Goal: Information Seeking & Learning: Understand process/instructions

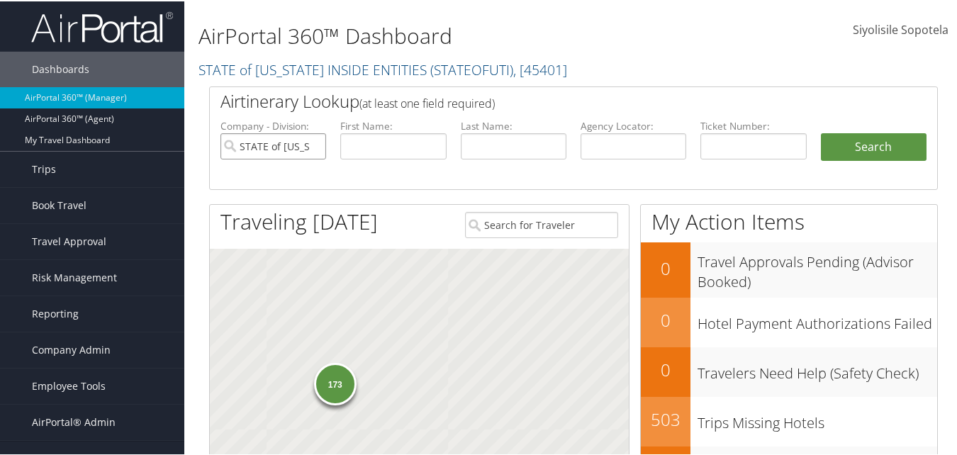
click at [310, 144] on input "STATE of [US_STATE] INSIDE ENTITIES" at bounding box center [273, 145] width 106 height 26
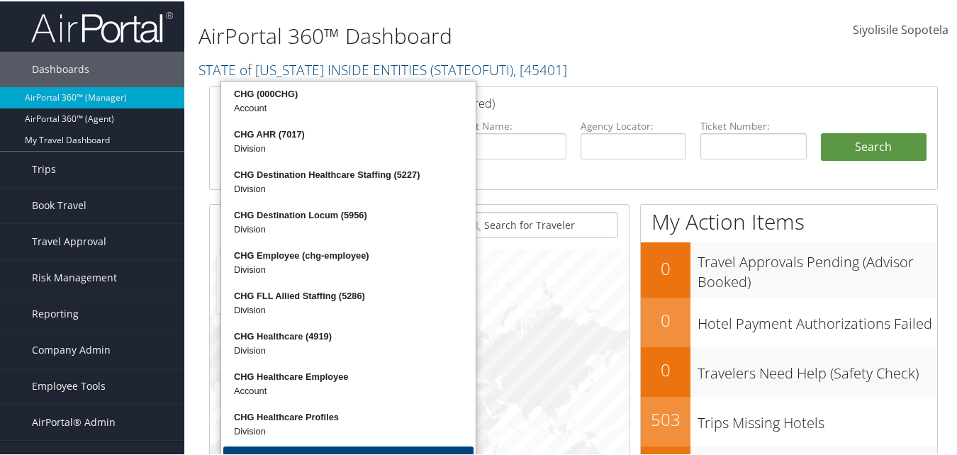
type input "chg"
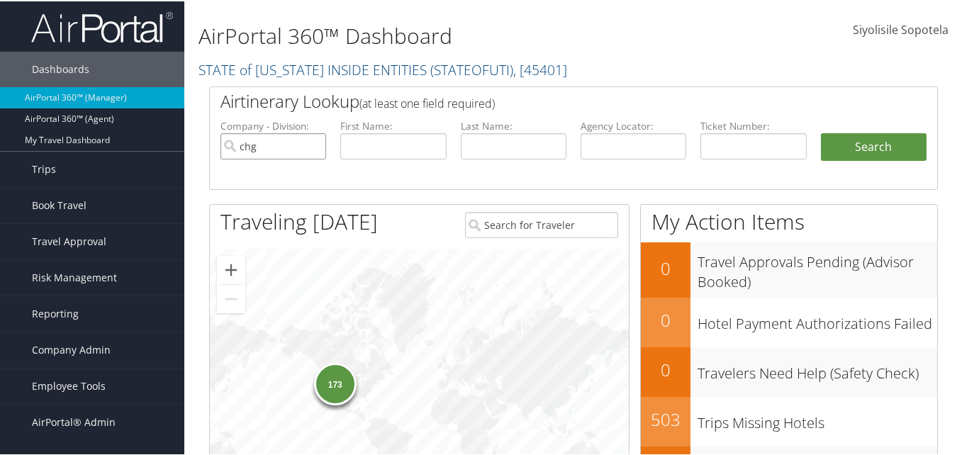
click at [313, 144] on input "chg" at bounding box center [273, 145] width 106 height 26
click at [281, 137] on input "search" at bounding box center [273, 145] width 106 height 26
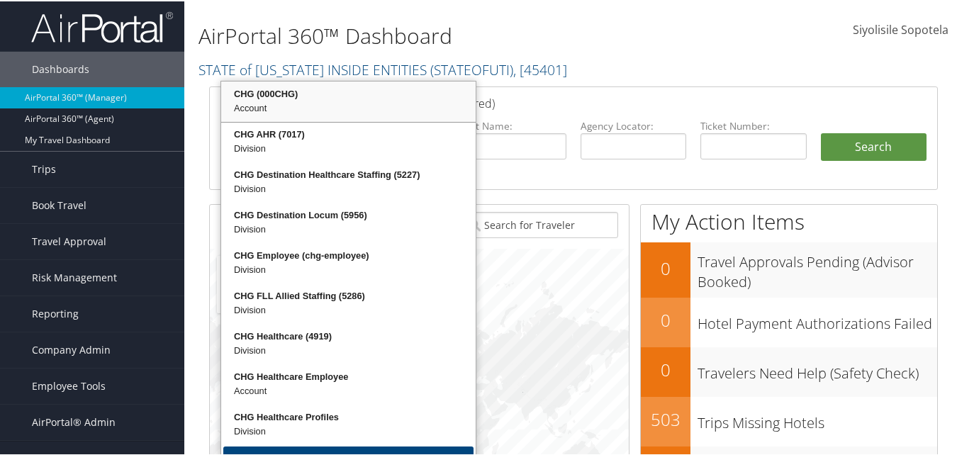
click at [277, 99] on div "CHG (000CHG)" at bounding box center [348, 93] width 250 height 14
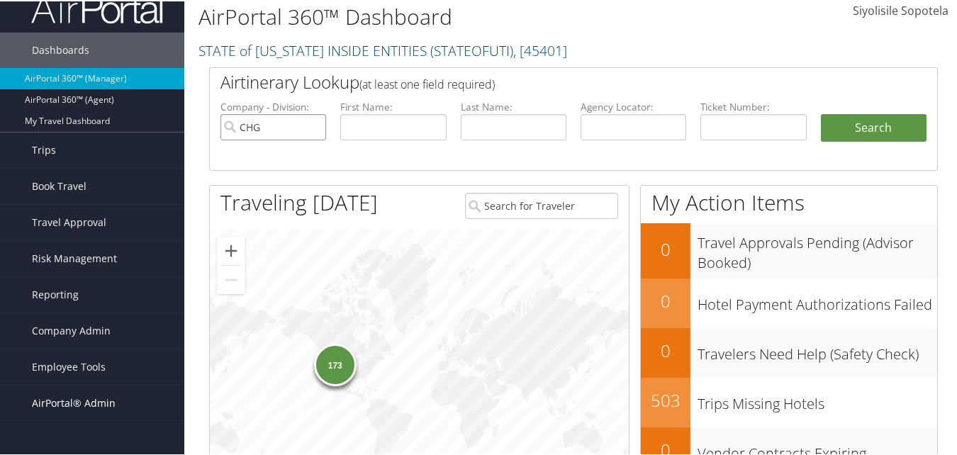
scroll to position [71, 0]
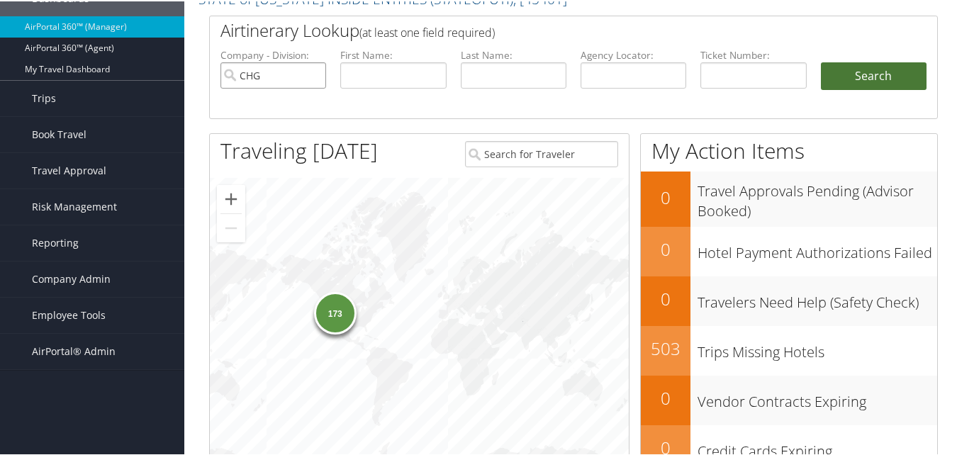
type input "CHG"
click at [889, 70] on button "Search" at bounding box center [874, 75] width 106 height 28
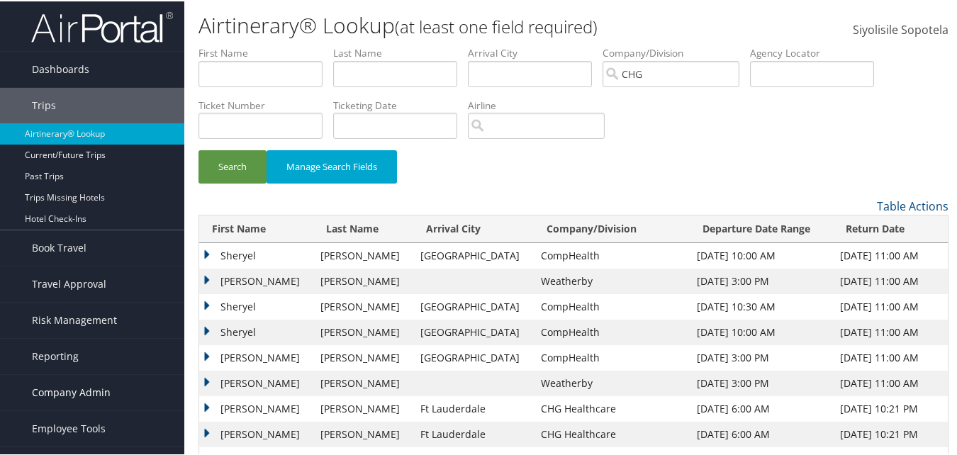
click at [78, 388] on span "Company Admin" at bounding box center [71, 390] width 79 height 35
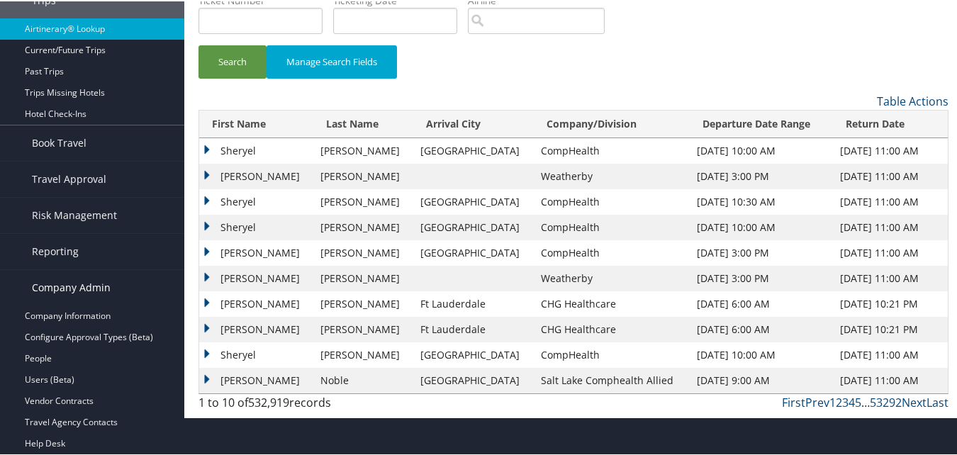
scroll to position [213, 0]
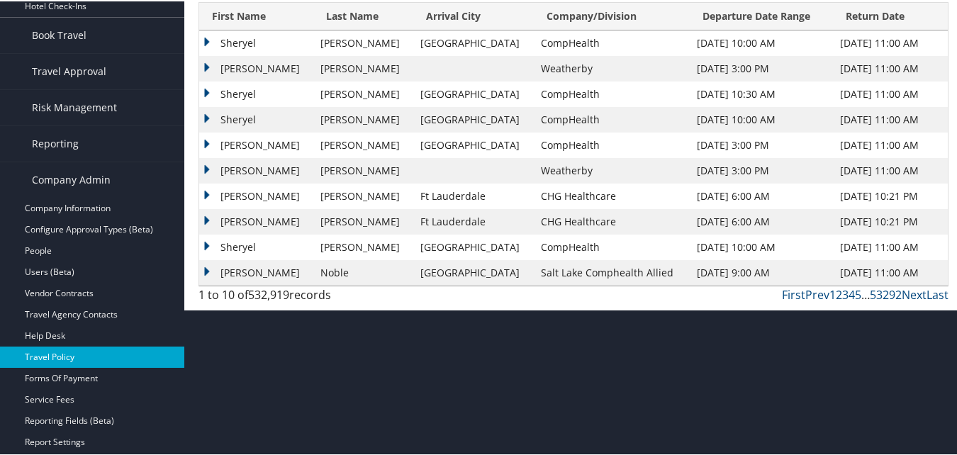
click at [54, 354] on link "Travel Policy" at bounding box center [92, 355] width 184 height 21
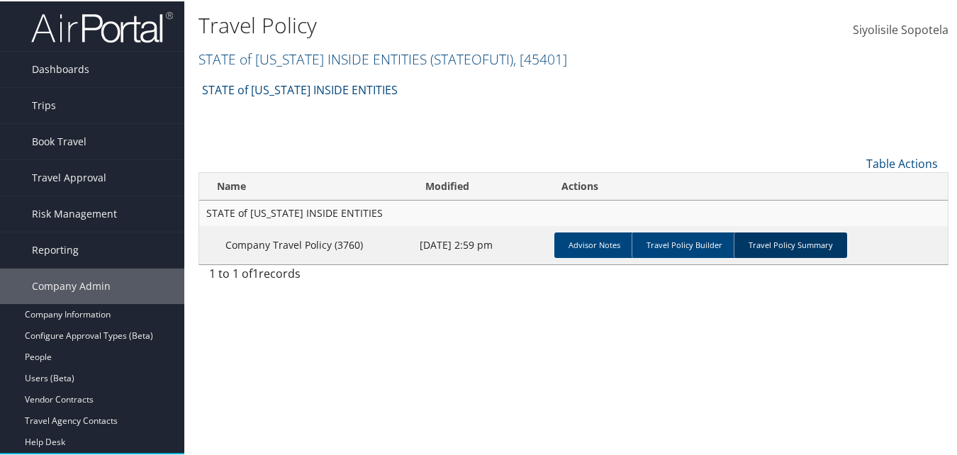
click at [769, 241] on link "Travel Policy Summary" at bounding box center [790, 244] width 113 height 26
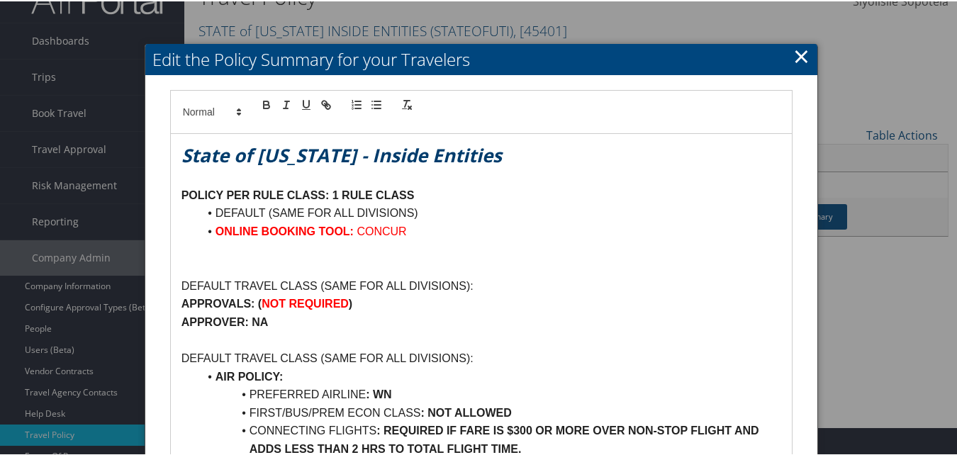
scroll to position [28, 0]
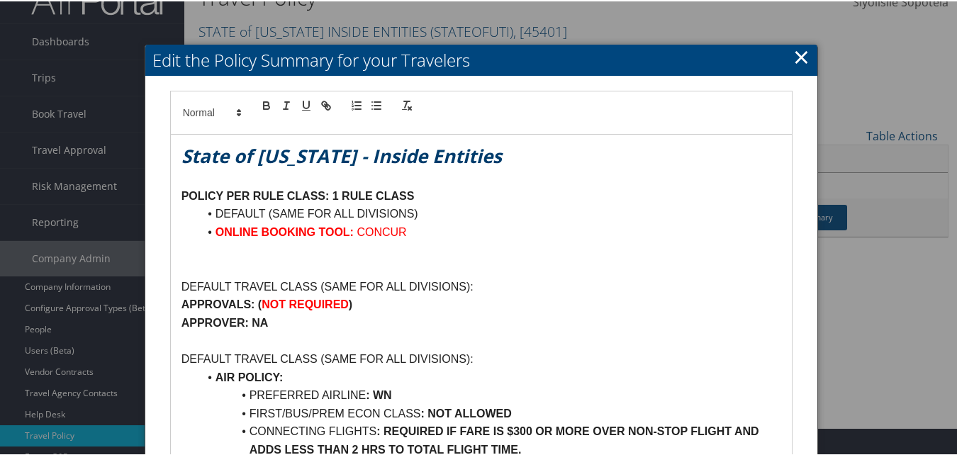
click at [793, 56] on link "×" at bounding box center [801, 55] width 16 height 28
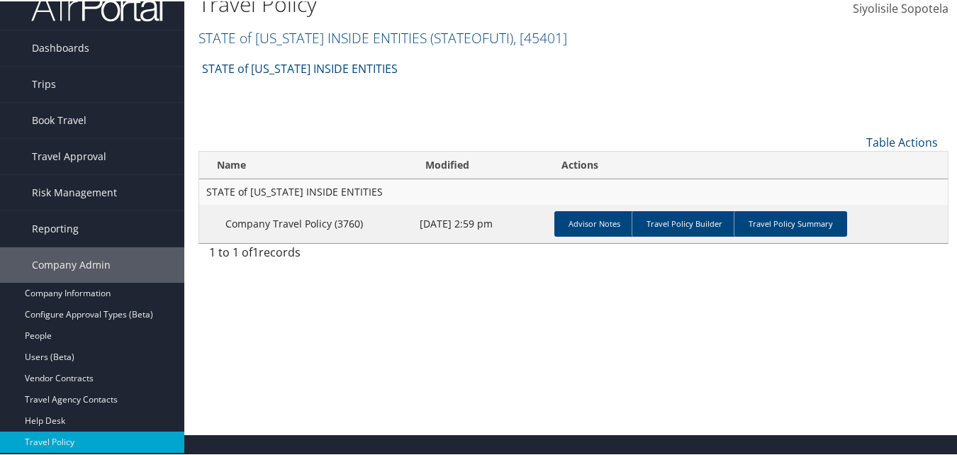
scroll to position [0, 0]
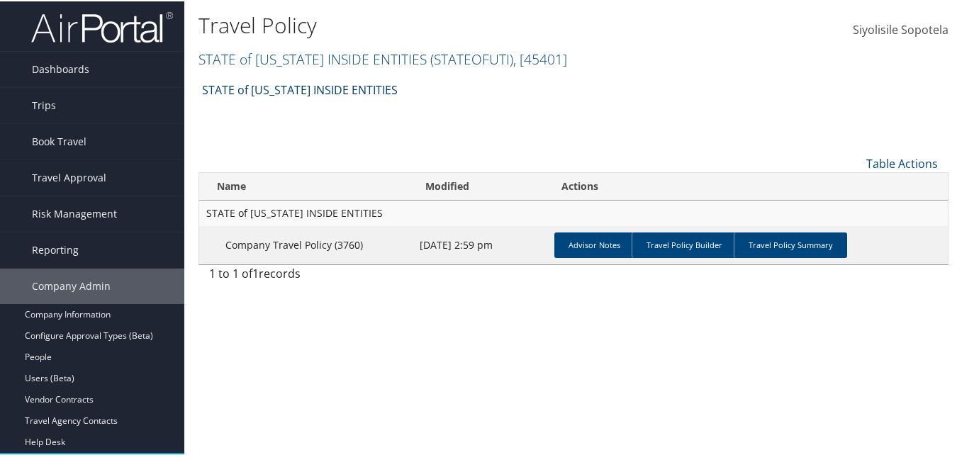
click at [330, 79] on link "STATE of [US_STATE] INSIDE ENTITIES" at bounding box center [300, 88] width 196 height 28
click at [399, 44] on div "Travel Policy STATE of UTAH INSIDE ENTITIES ( STATEOFUTI ) , [ 45401 ] STATE of…" at bounding box center [448, 39] width 500 height 60
click at [430, 52] on span "( STATEOFUTI )" at bounding box center [471, 57] width 83 height 19
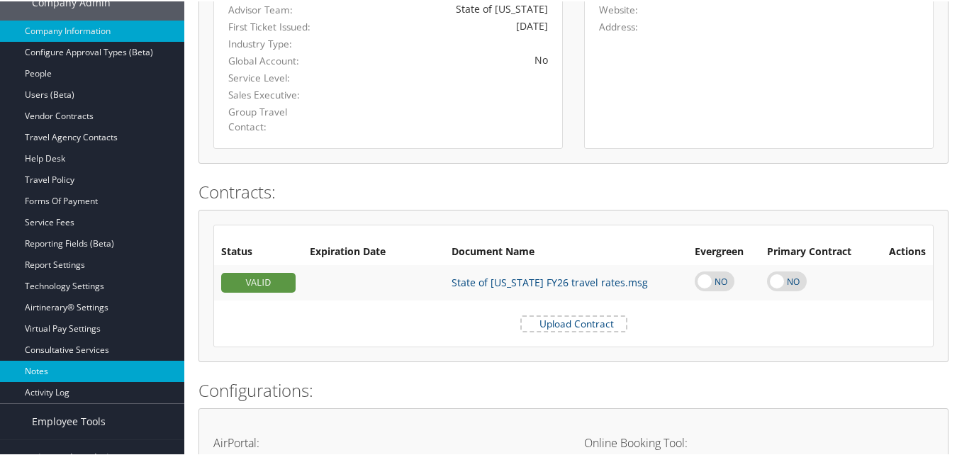
scroll to position [354, 0]
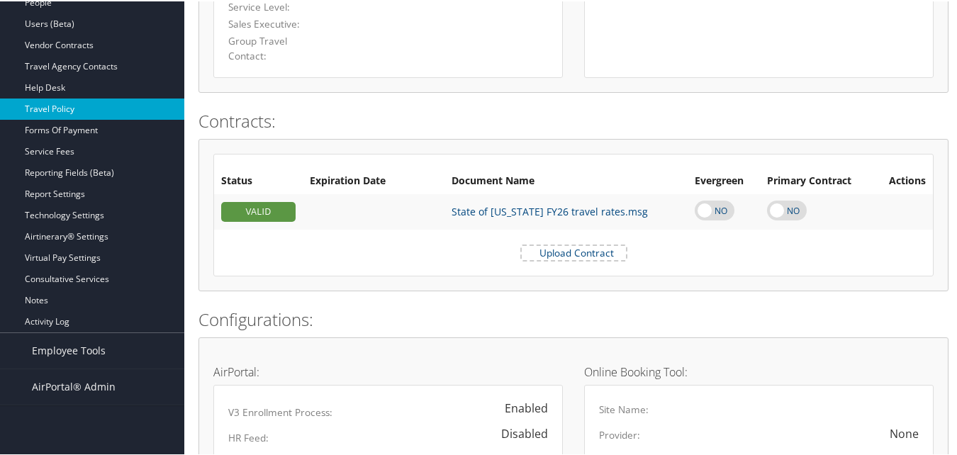
click at [60, 114] on link "Travel Policy" at bounding box center [92, 107] width 184 height 21
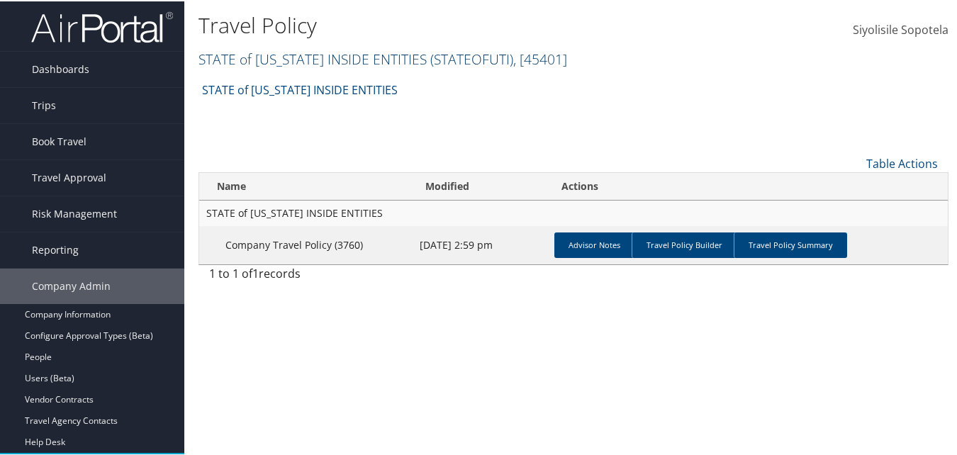
click at [289, 61] on link "STATE of [US_STATE] INSIDE ENTITIES ( STATEOFUTI ) , [ 45401 ]" at bounding box center [382, 57] width 369 height 19
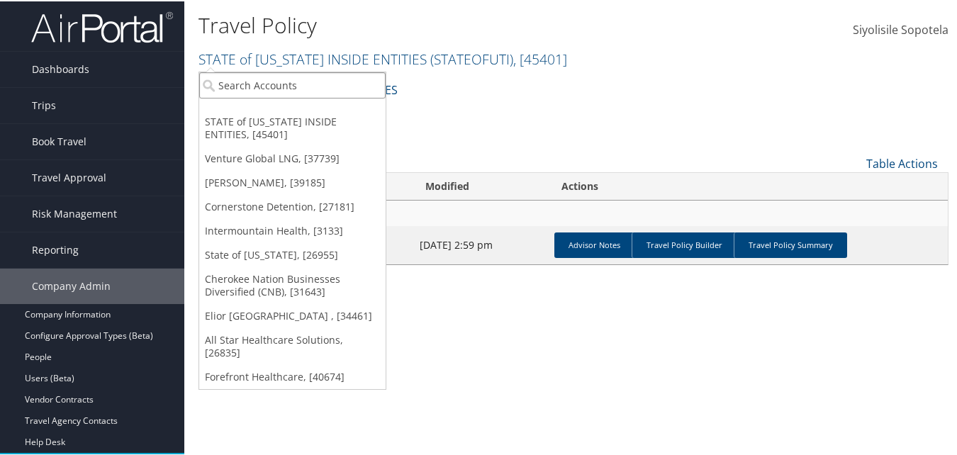
click at [260, 91] on input "search" at bounding box center [292, 84] width 186 height 26
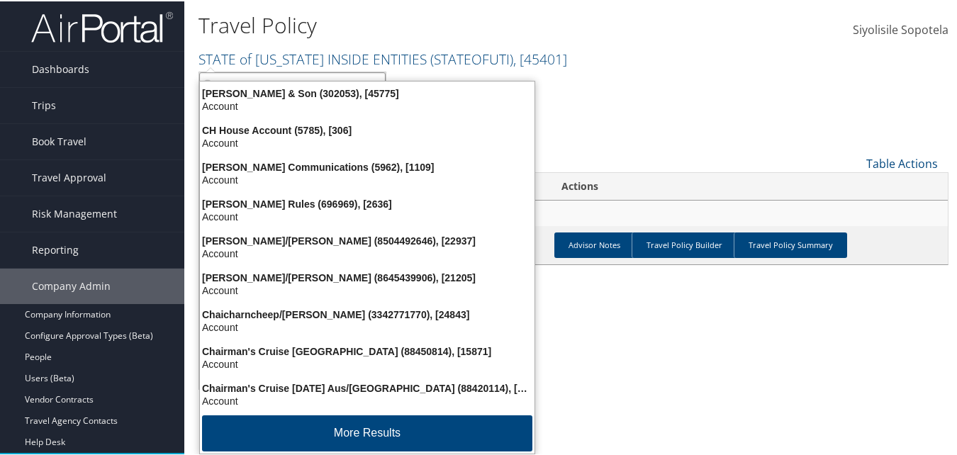
type input "chg"
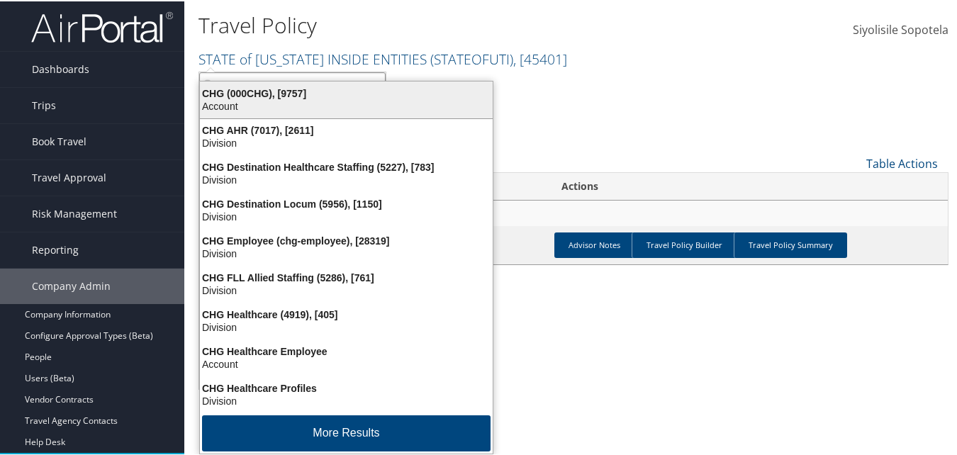
click at [225, 93] on div "CHG (000CHG), [9757]" at bounding box center [346, 92] width 310 height 13
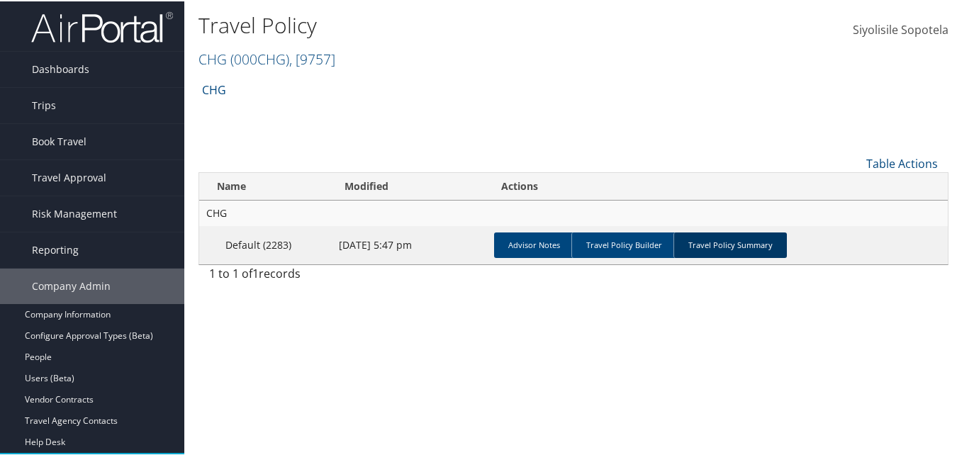
click at [763, 240] on link "Travel Policy Summary" at bounding box center [729, 244] width 113 height 26
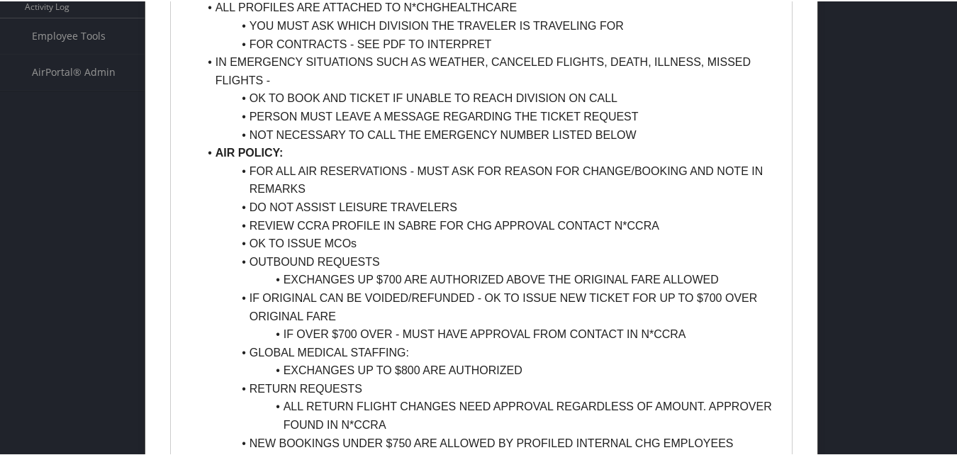
scroll to position [709, 0]
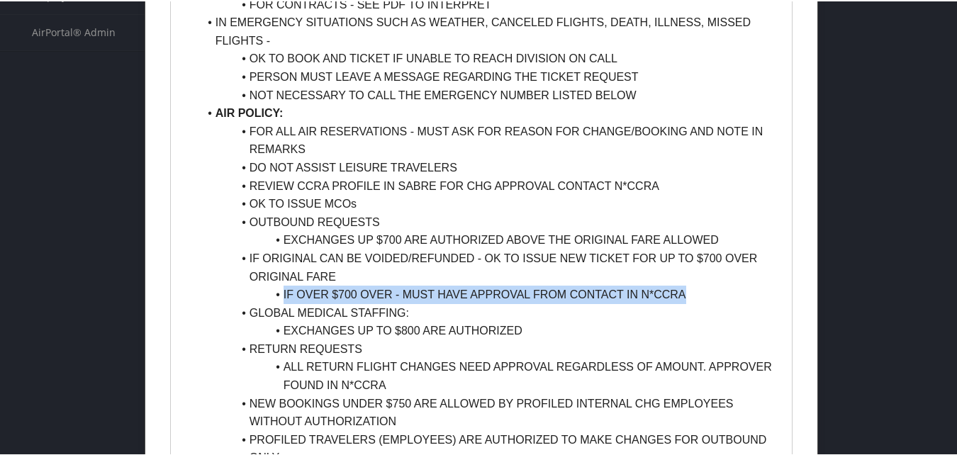
drag, startPoint x: 279, startPoint y: 287, endPoint x: 693, endPoint y: 298, distance: 414.7
click at [693, 298] on li "IF OVER $700 OVER - MUST HAVE APPROVAL FROM CONTACT IN N*CCRA" at bounding box center [489, 293] width 583 height 18
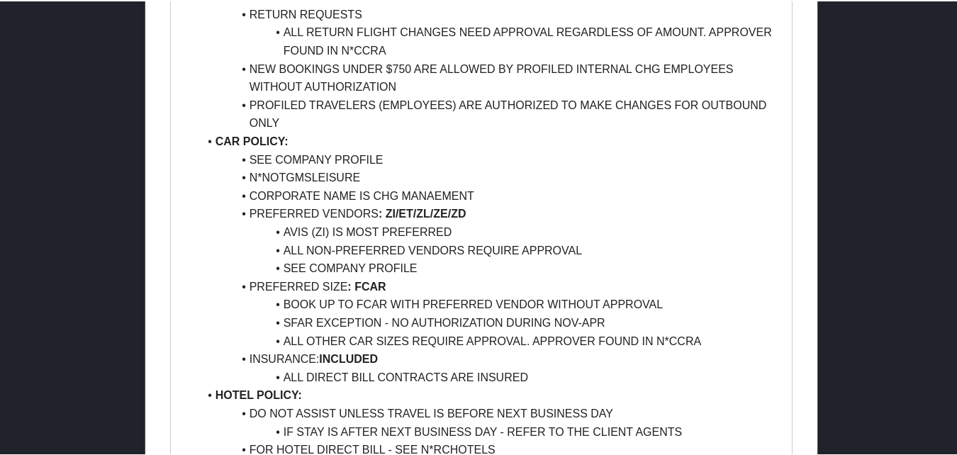
scroll to position [1063, 0]
